Goal: Task Accomplishment & Management: Manage account settings

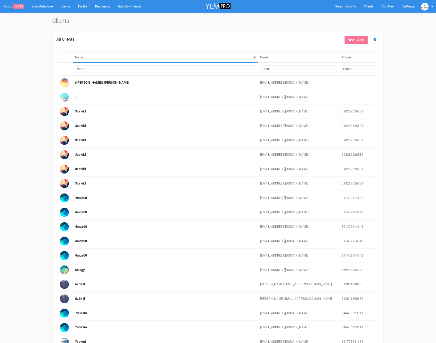
click at [290, 68] on input "text" at bounding box center [298, 68] width 77 height 7
paste input "[EMAIL_ADDRESS][DOMAIN_NAME]"
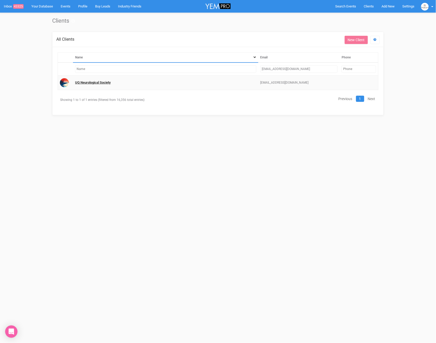
type input "[EMAIL_ADDRESS][DOMAIN_NAME]"
click at [87, 81] on link "UQ Neurological Society" at bounding box center [93, 82] width 36 height 4
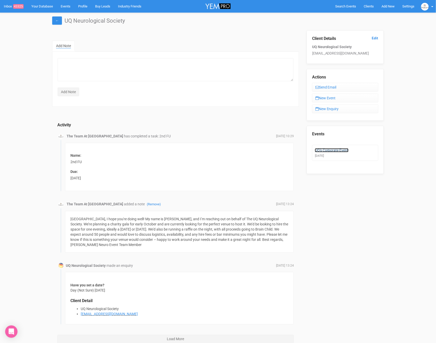
click at [335, 149] on link "UQ's Corporate Event" at bounding box center [332, 150] width 34 height 4
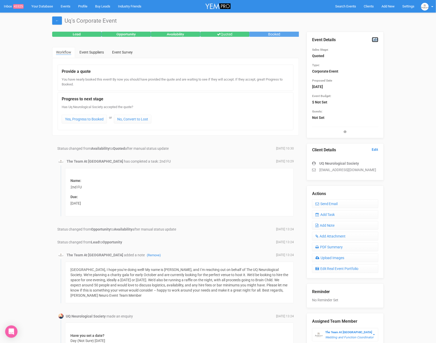
click at [374, 40] on link "Edit" at bounding box center [375, 39] width 6 height 5
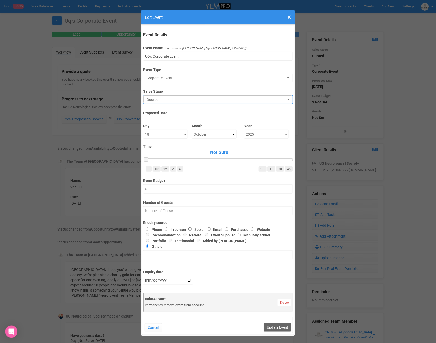
click at [176, 95] on button "Quoted" at bounding box center [217, 99] width 149 height 9
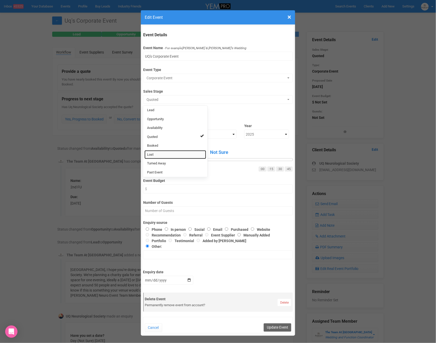
click at [165, 154] on link "Lost" at bounding box center [176, 154] width 62 height 9
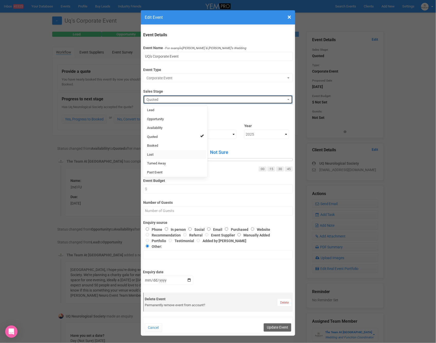
select select "10"
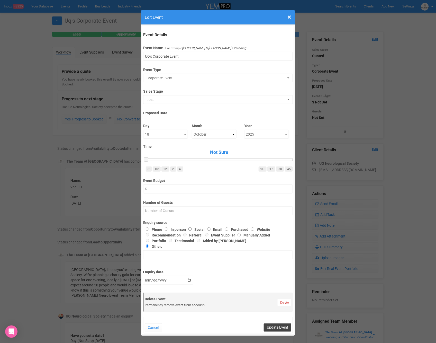
click at [273, 326] on button "Update Event" at bounding box center [278, 327] width 28 height 8
